Goal: Task Accomplishment & Management: Manage account settings

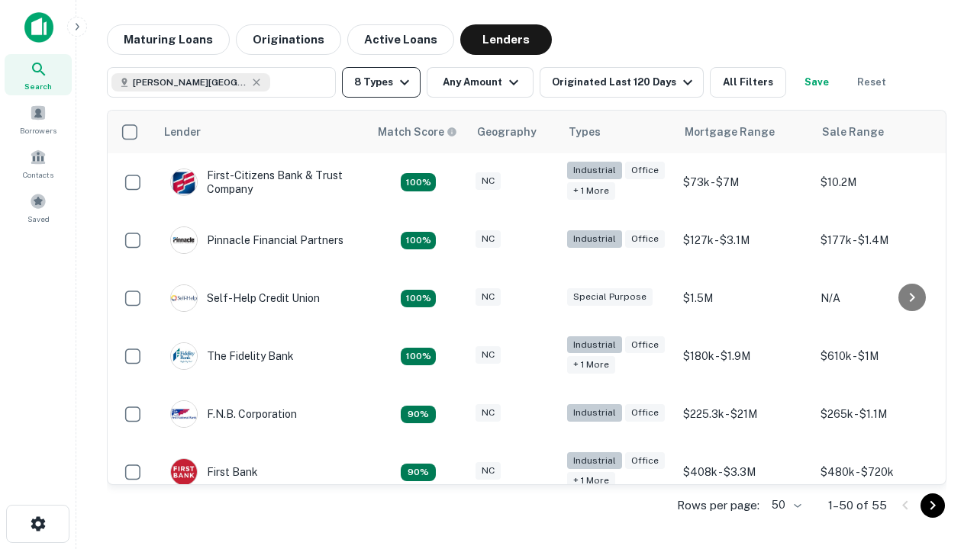
click at [381, 82] on button "8 Types" at bounding box center [381, 82] width 79 height 31
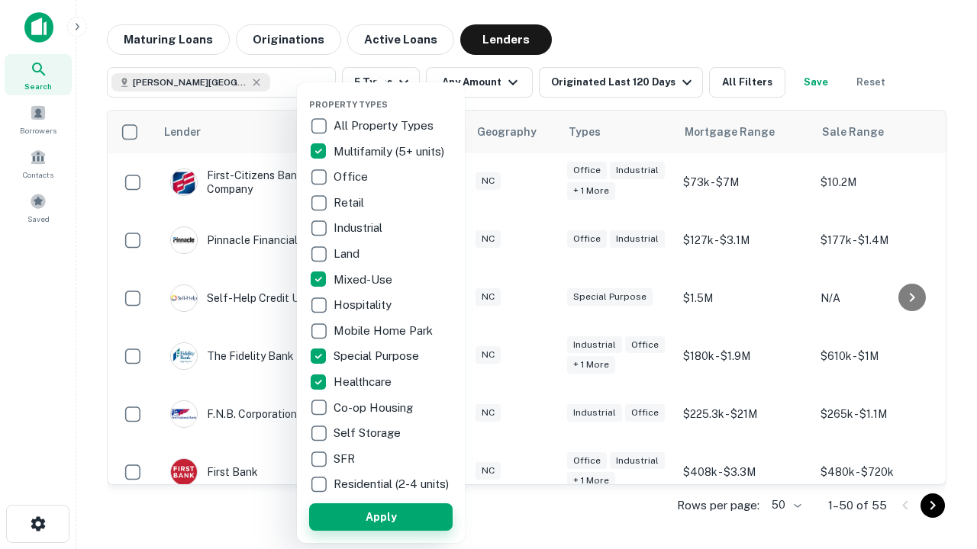
click at [381, 517] on button "Apply" at bounding box center [380, 517] width 143 height 27
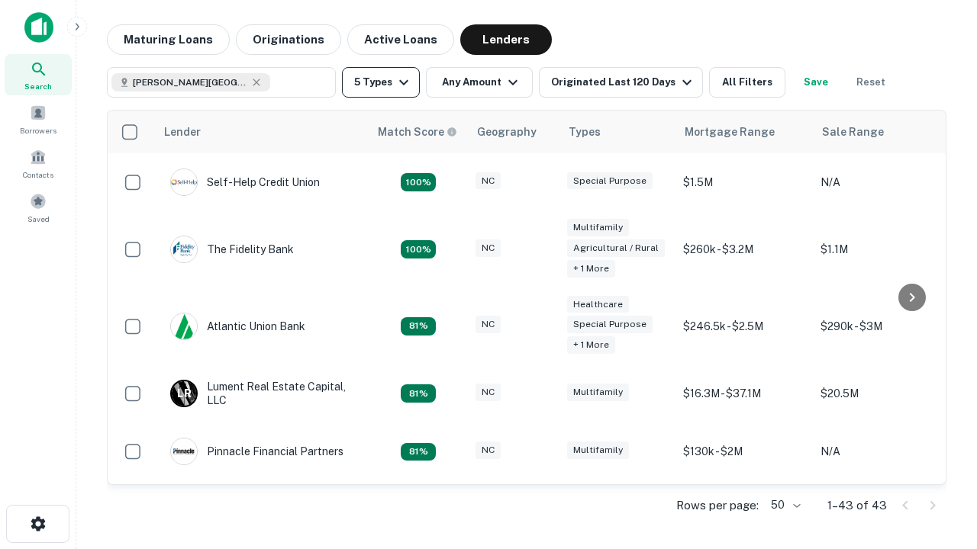
click at [381, 82] on button "5 Types" at bounding box center [381, 82] width 78 height 31
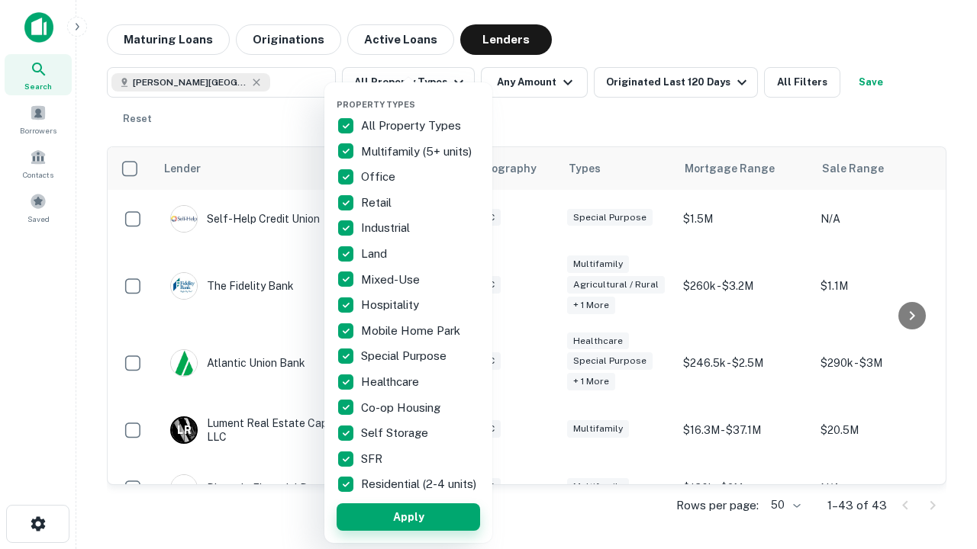
click at [408, 517] on button "Apply" at bounding box center [407, 517] width 143 height 27
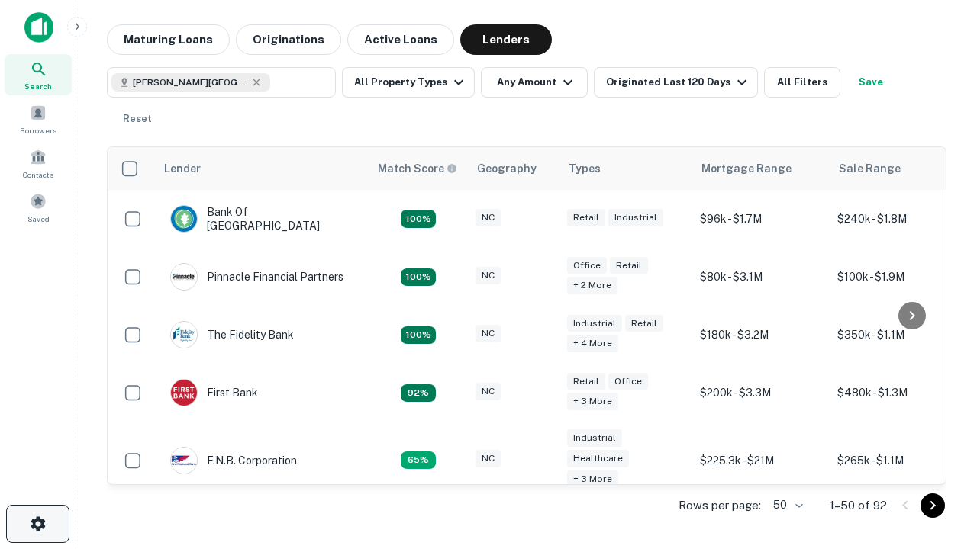
click at [37, 524] on icon "button" at bounding box center [38, 524] width 18 height 18
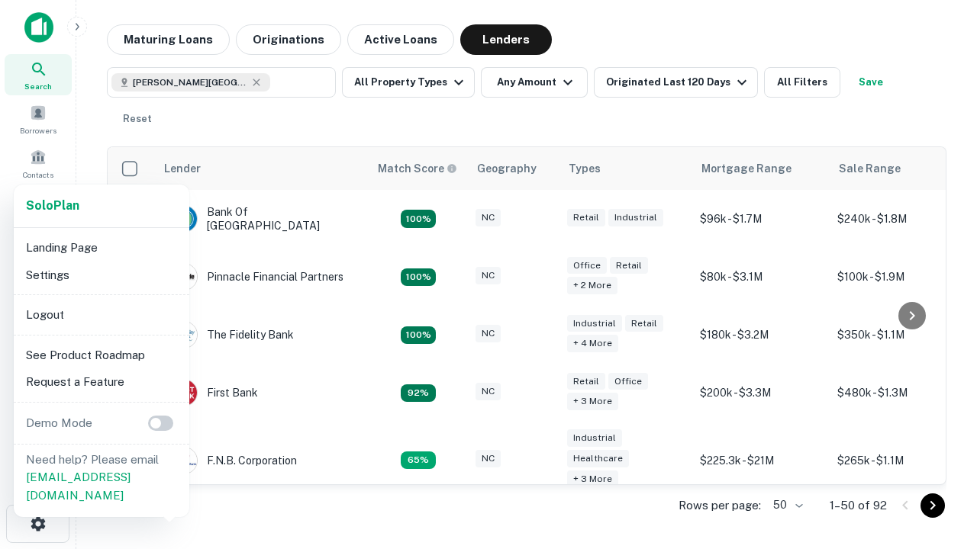
click at [101, 314] on li "Logout" at bounding box center [101, 314] width 163 height 27
